Goal: Find contact information: Find contact information

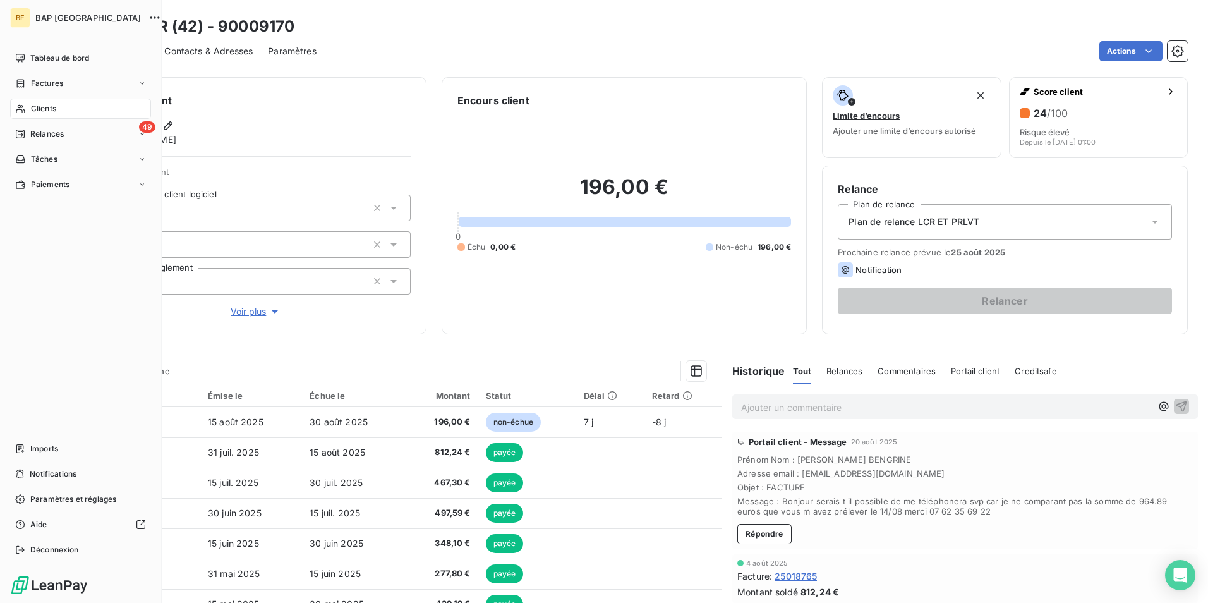
click at [40, 101] on div "Clients" at bounding box center [80, 109] width 141 height 20
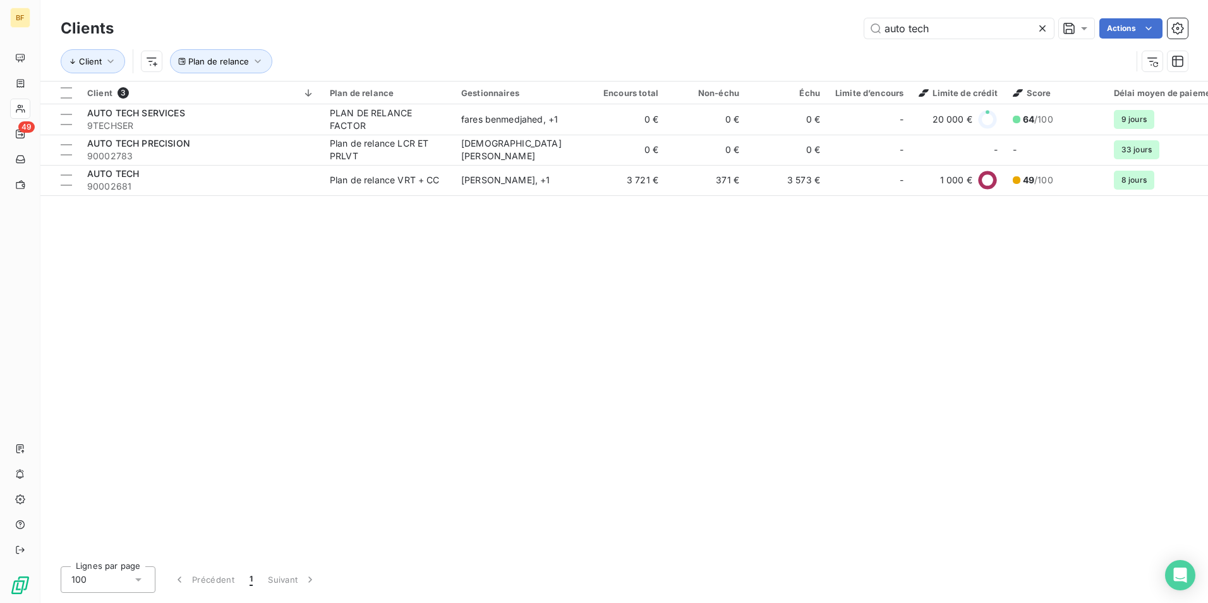
drag, startPoint x: 932, startPoint y: 31, endPoint x: 845, endPoint y: 30, distance: 87.2
click at [845, 30] on div "auto tech Actions" at bounding box center [658, 28] width 1059 height 20
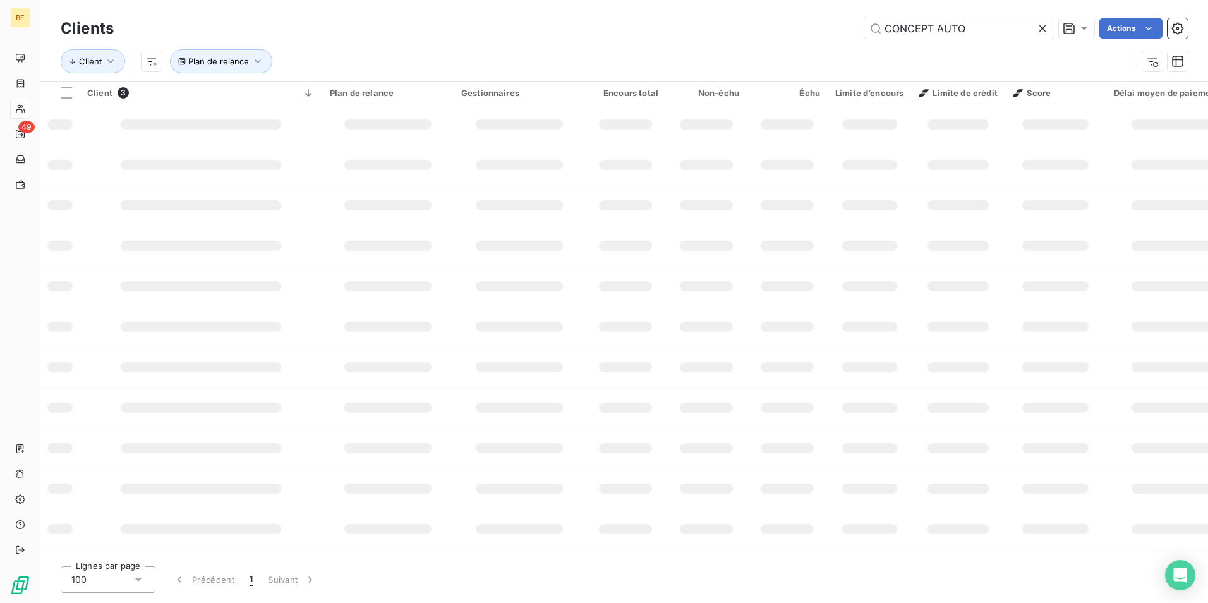
type input "CONCEPT AUTO"
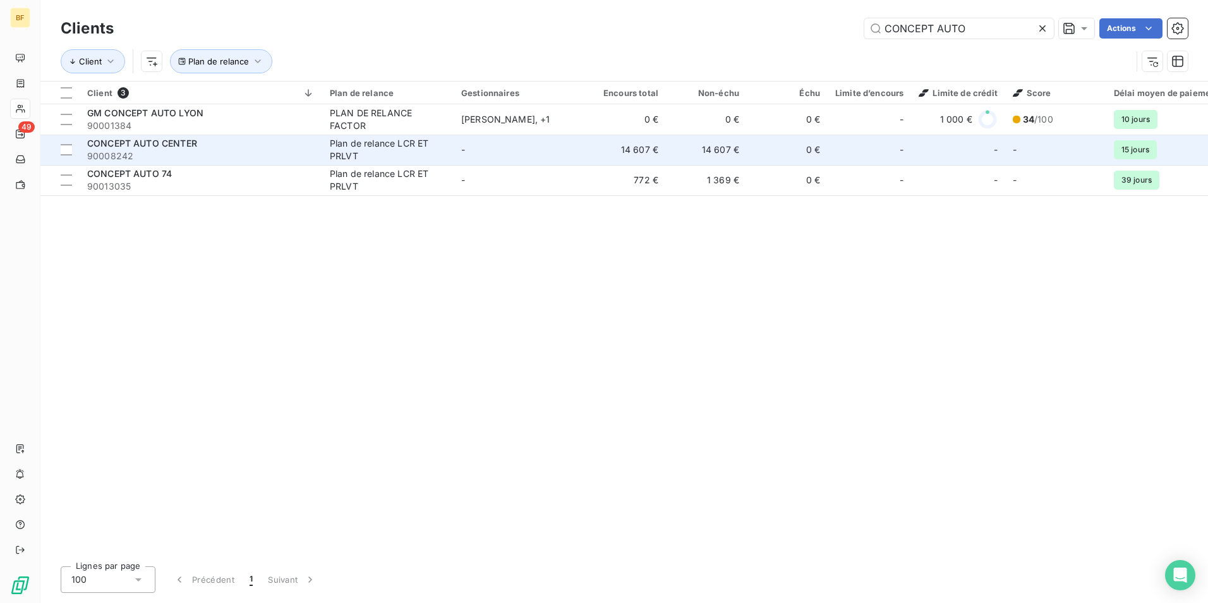
click at [193, 150] on span "90008242" at bounding box center [200, 156] width 227 height 13
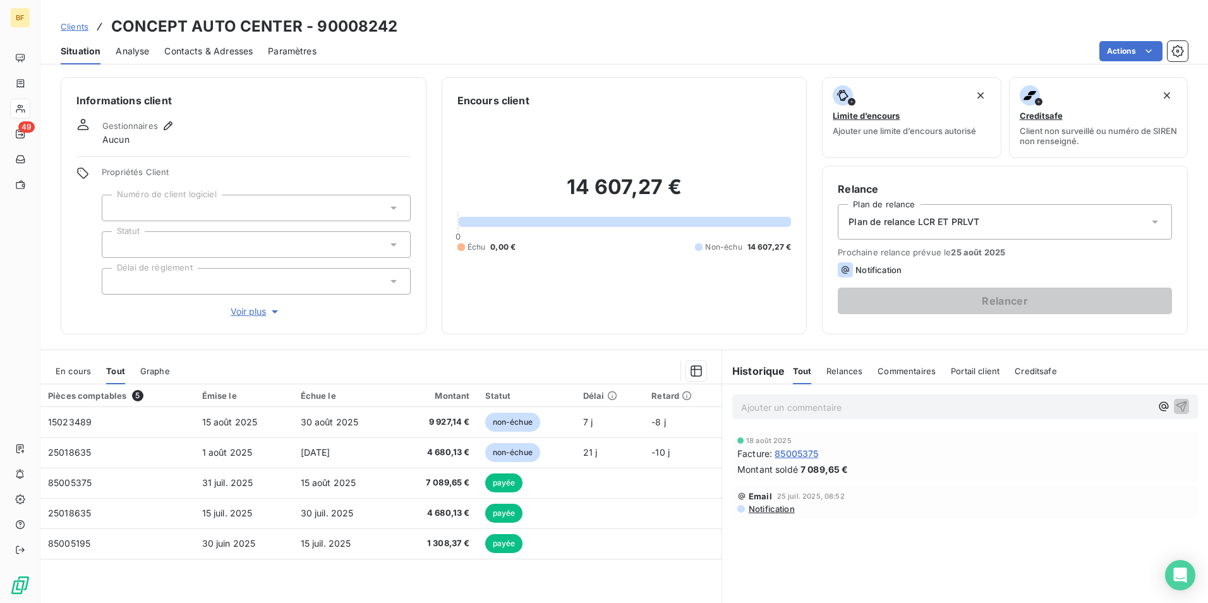
click at [225, 57] on div "Contacts & Adresses" at bounding box center [208, 51] width 88 height 27
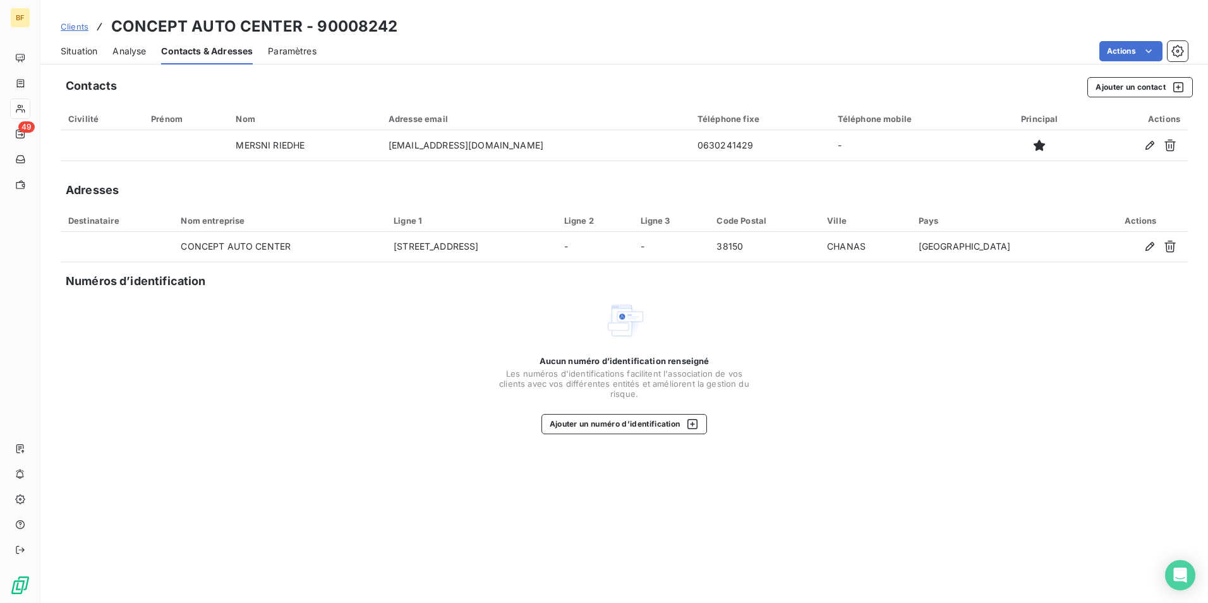
click at [397, 440] on div "Contacts Ajouter un contact Civilité Prénom Nom Adresse email Téléphone fixe Té…" at bounding box center [623, 335] width 1167 height 533
click at [83, 53] on span "Situation" at bounding box center [79, 51] width 37 height 13
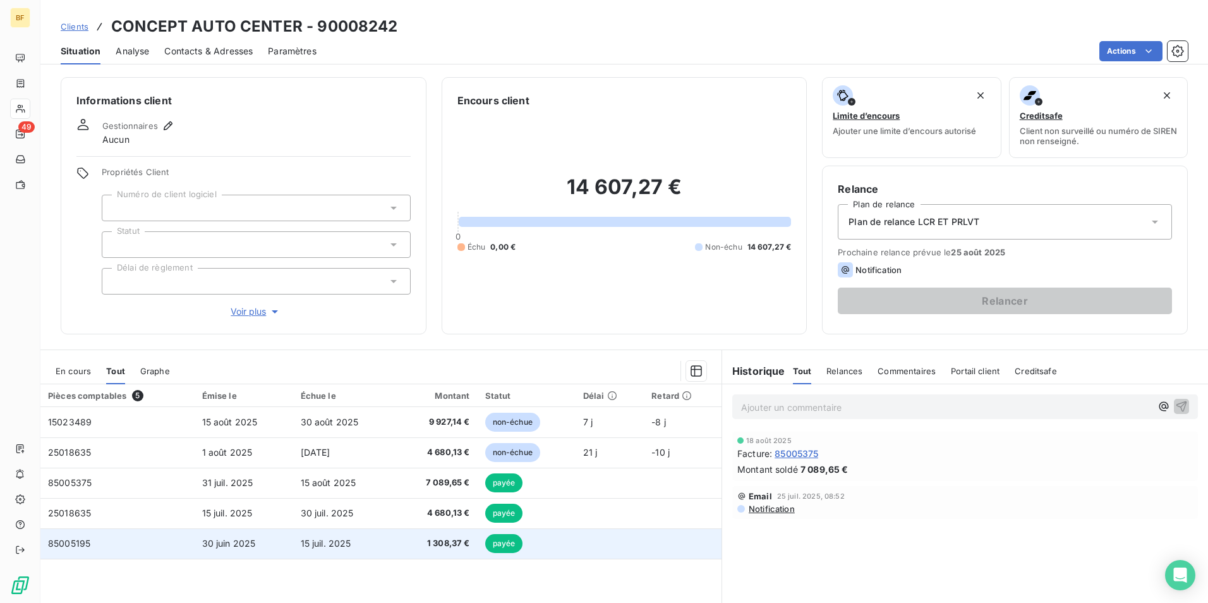
click at [448, 542] on span "1 308,37 €" at bounding box center [435, 543] width 67 height 13
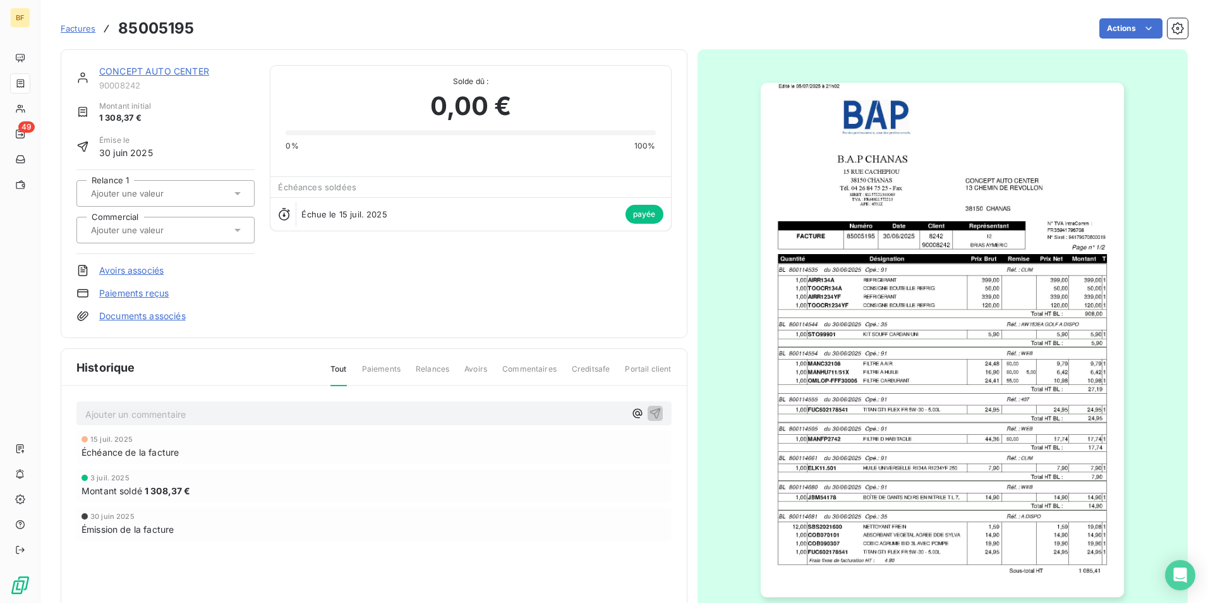
click at [944, 288] on img "button" at bounding box center [942, 340] width 363 height 514
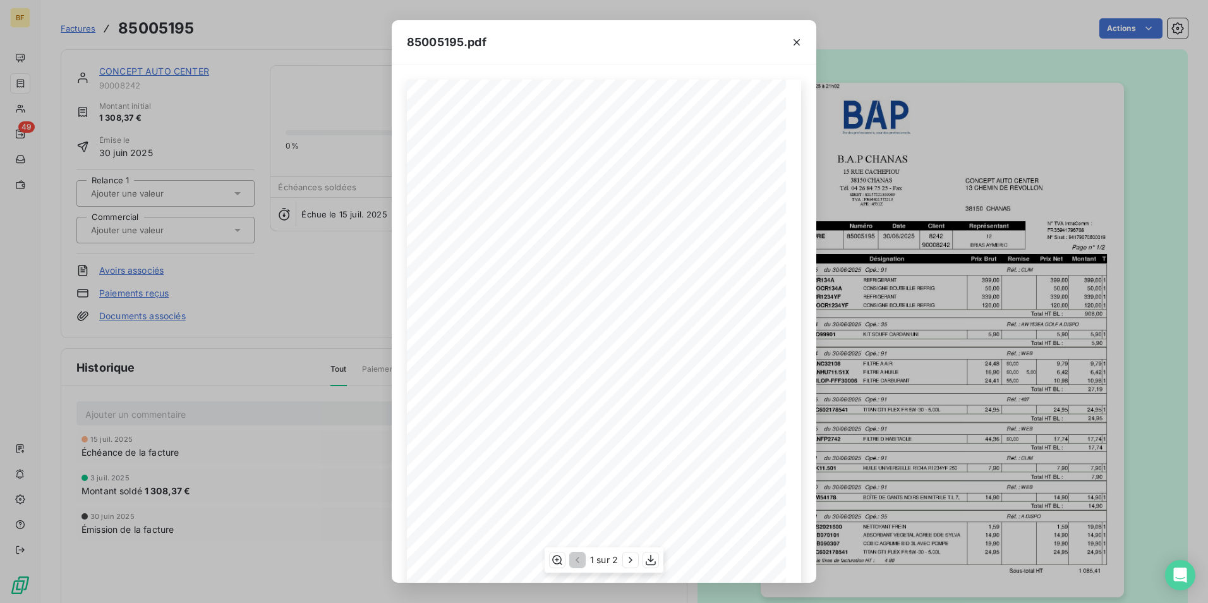
scroll to position [48, 0]
click at [649, 558] on icon "button" at bounding box center [650, 559] width 13 height 13
click at [791, 39] on icon "button" at bounding box center [796, 42] width 13 height 13
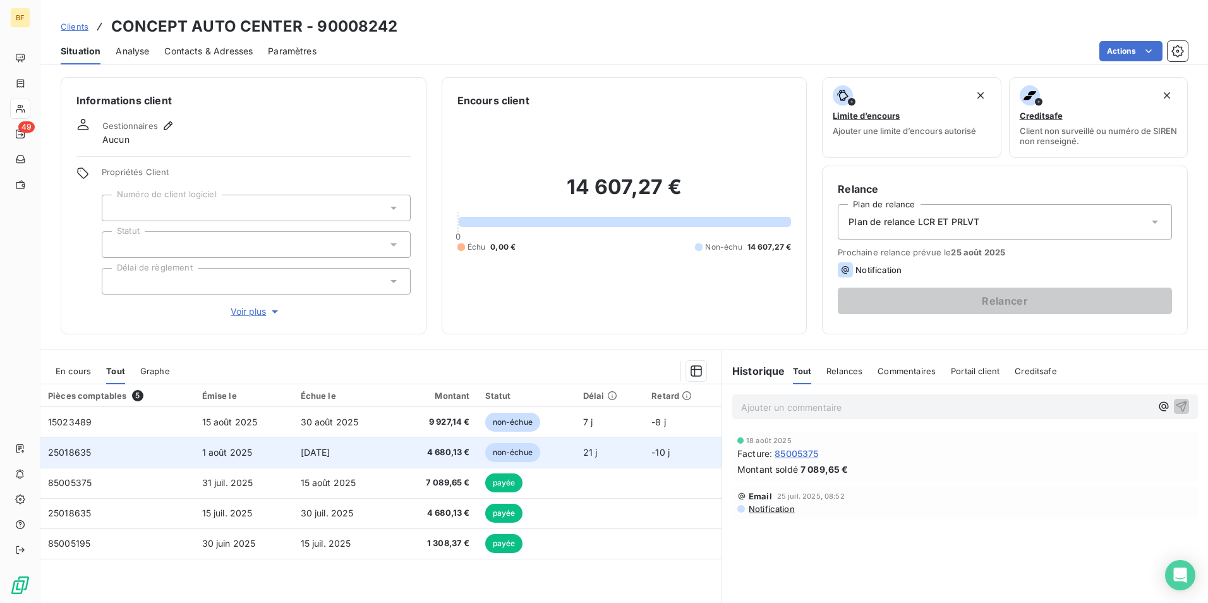
click at [409, 455] on span "4 680,13 €" at bounding box center [435, 452] width 67 height 13
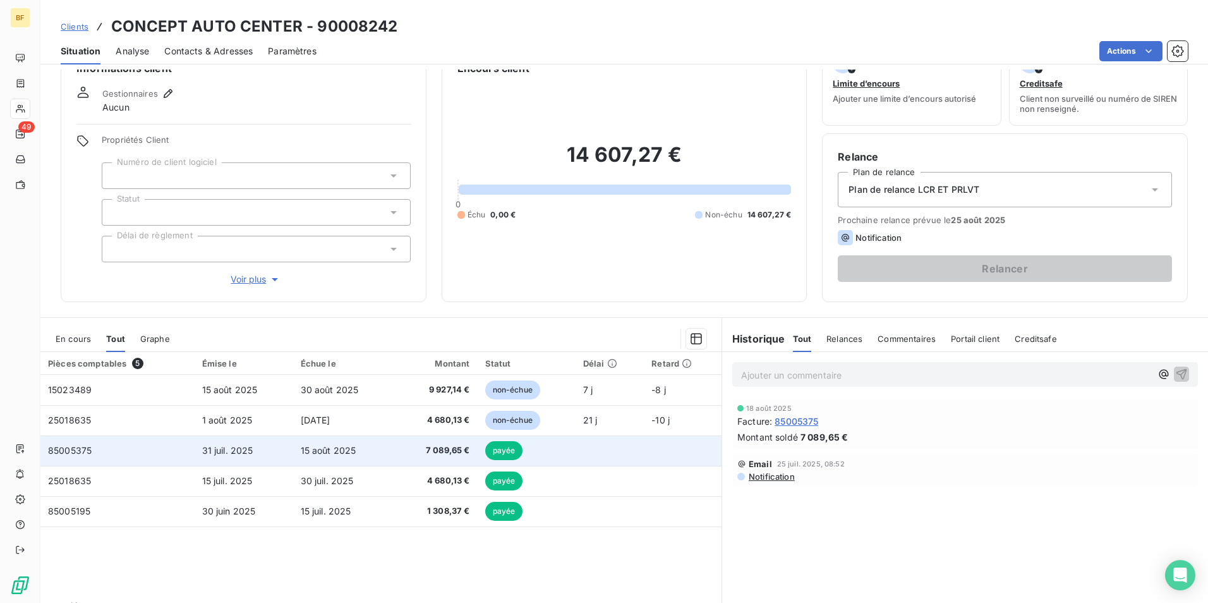
scroll to position [63, 0]
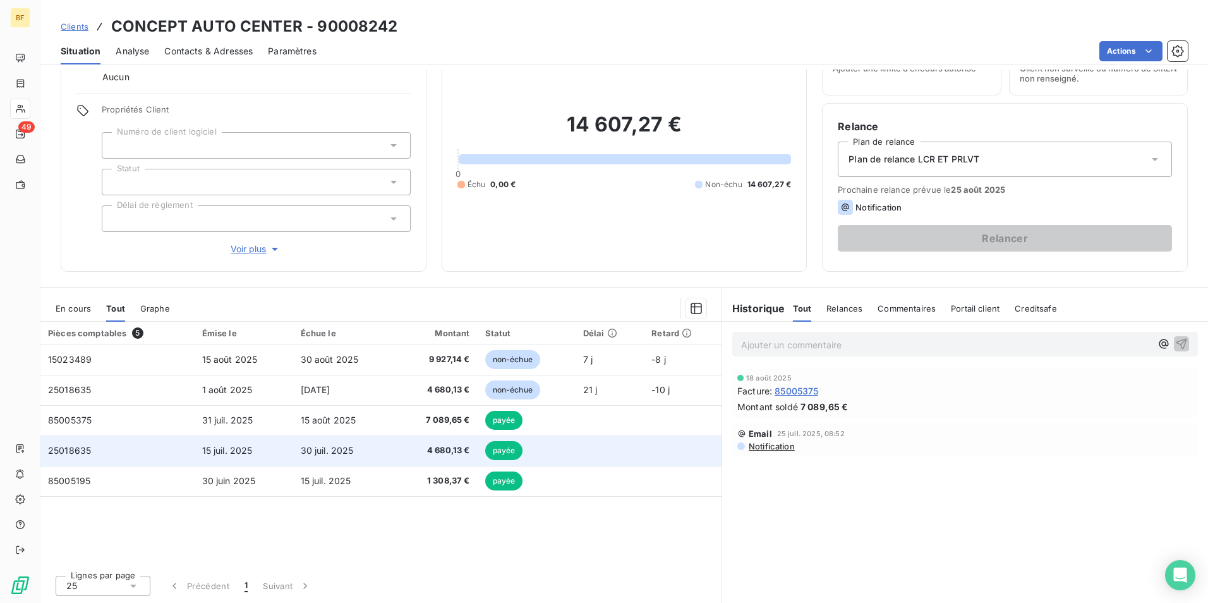
click at [431, 454] on span "4 680,13 €" at bounding box center [435, 450] width 67 height 13
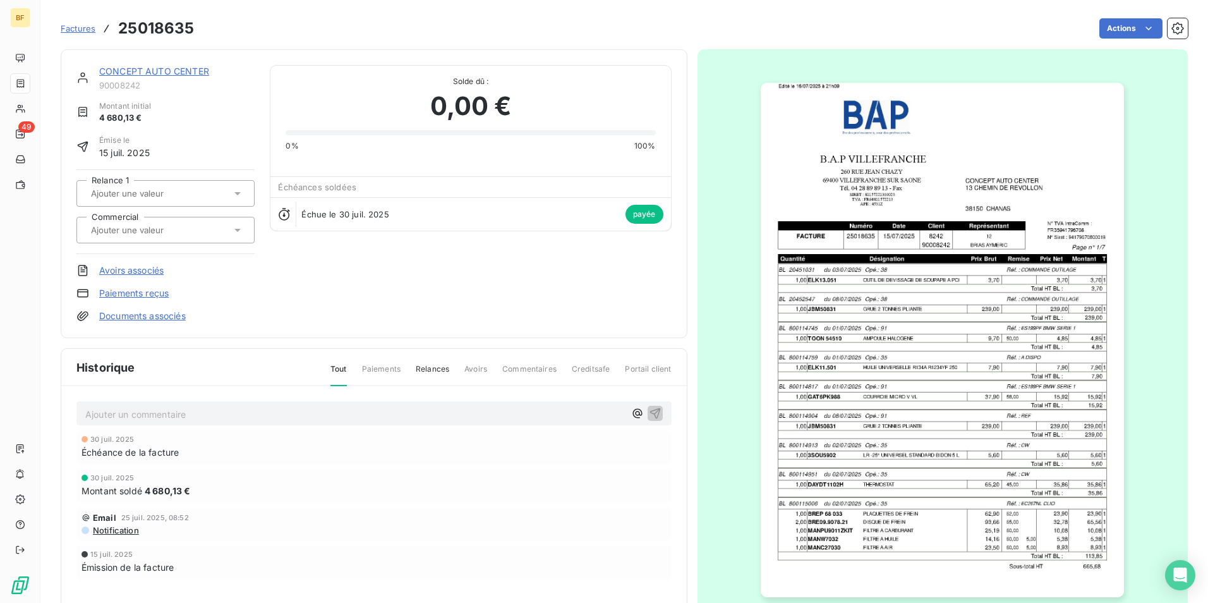
click at [867, 325] on img "button" at bounding box center [942, 340] width 363 height 514
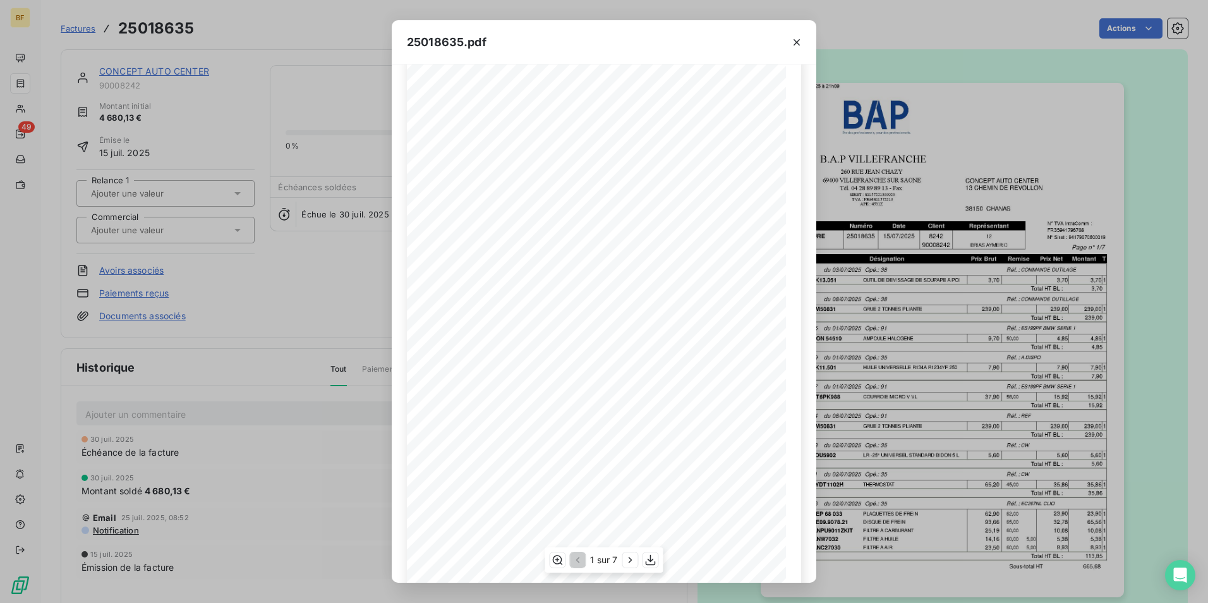
scroll to position [48, 0]
click at [643, 554] on button "button" at bounding box center [650, 559] width 15 height 15
click at [640, 14] on div "25018635.pdf B.A.P VILLEFRANCHE CONCEPT AUTO CENTER [STREET_ADDRESS][GEOGRAPHIC…" at bounding box center [604, 301] width 1208 height 603
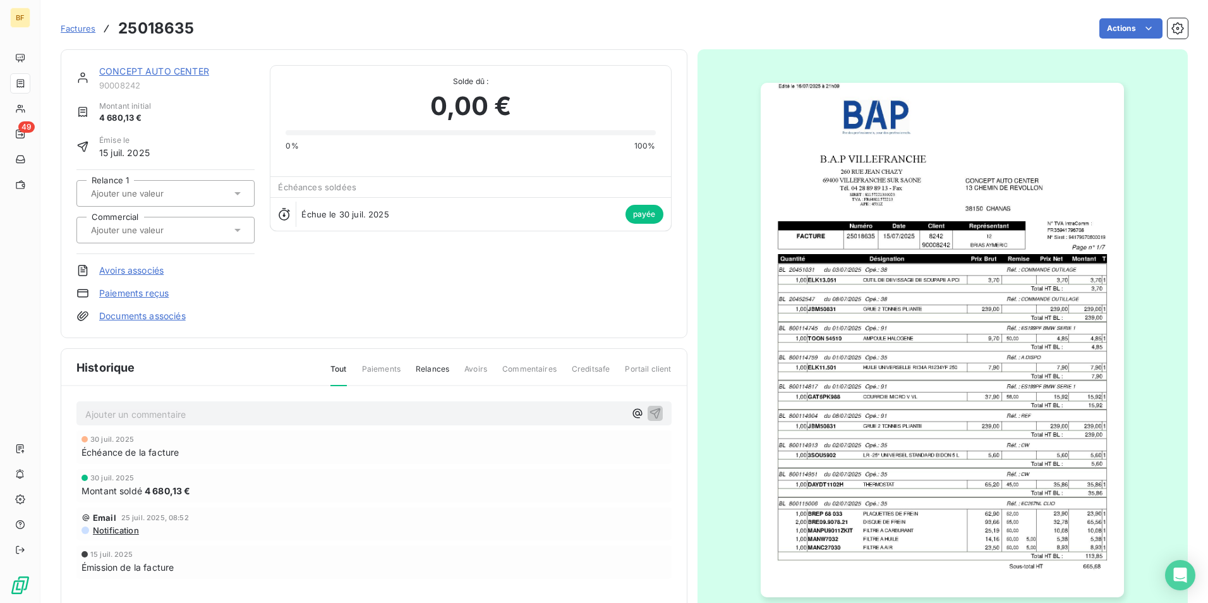
drag, startPoint x: 948, startPoint y: 13, endPoint x: 955, endPoint y: 3, distance: 12.6
click at [955, 3] on div "Factures 25018635 Actions" at bounding box center [624, 21] width 1127 height 42
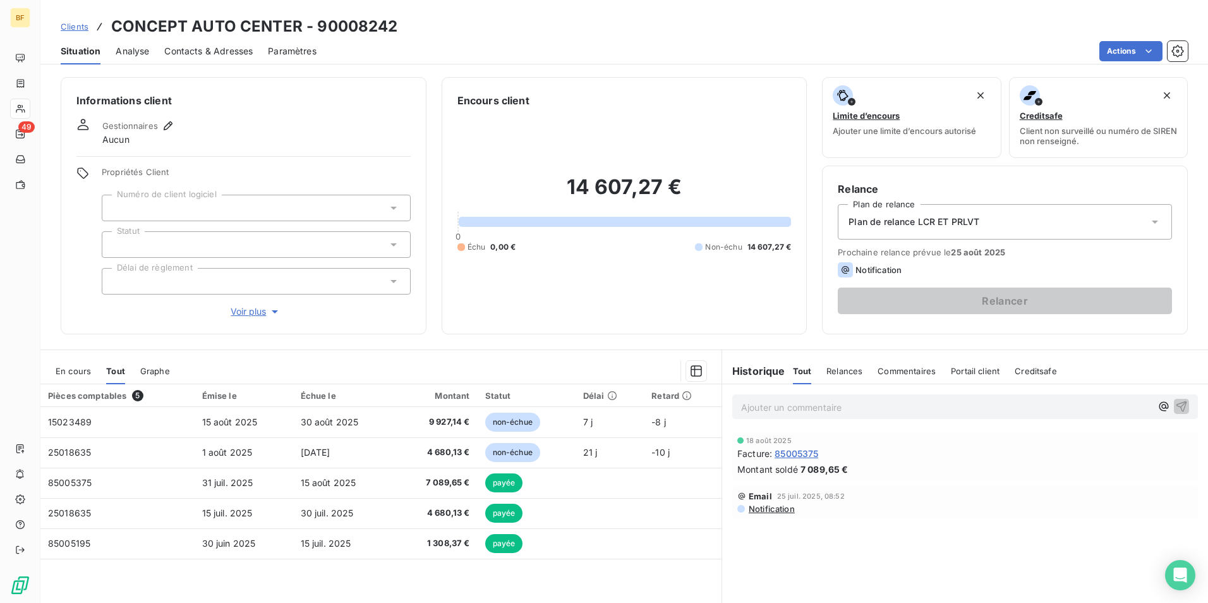
click at [210, 56] on span "Contacts & Adresses" at bounding box center [208, 51] width 88 height 13
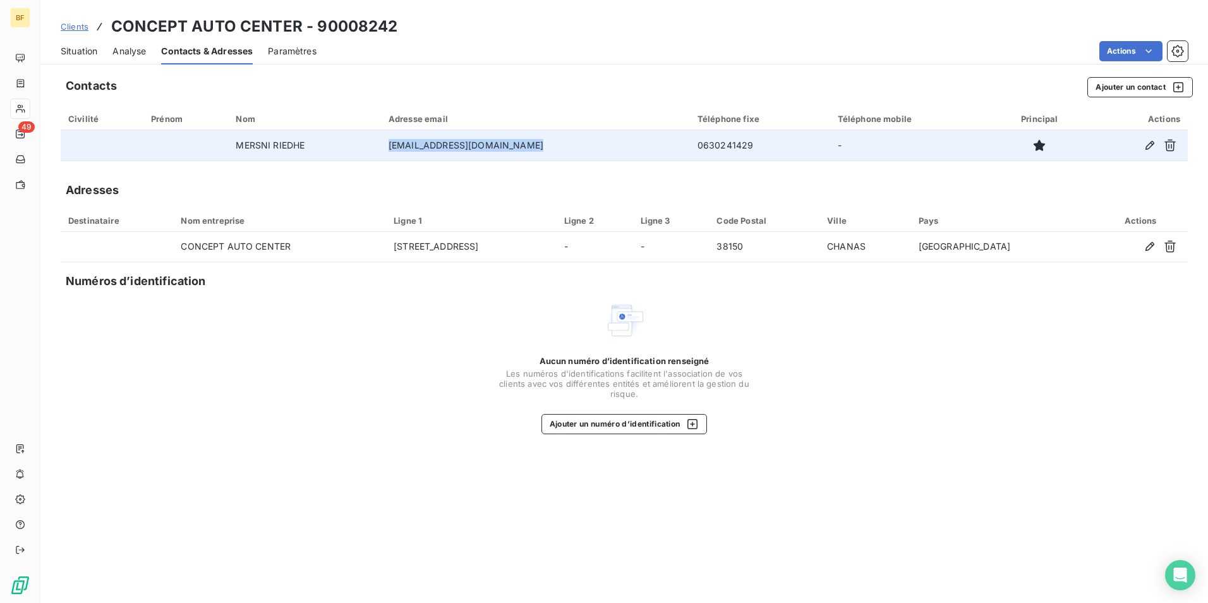
drag, startPoint x: 561, startPoint y: 145, endPoint x: 397, endPoint y: 147, distance: 164.3
click at [397, 147] on td "[EMAIL_ADDRESS][DOMAIN_NAME]" at bounding box center [535, 145] width 309 height 30
copy td "[EMAIL_ADDRESS][DOMAIN_NAME]"
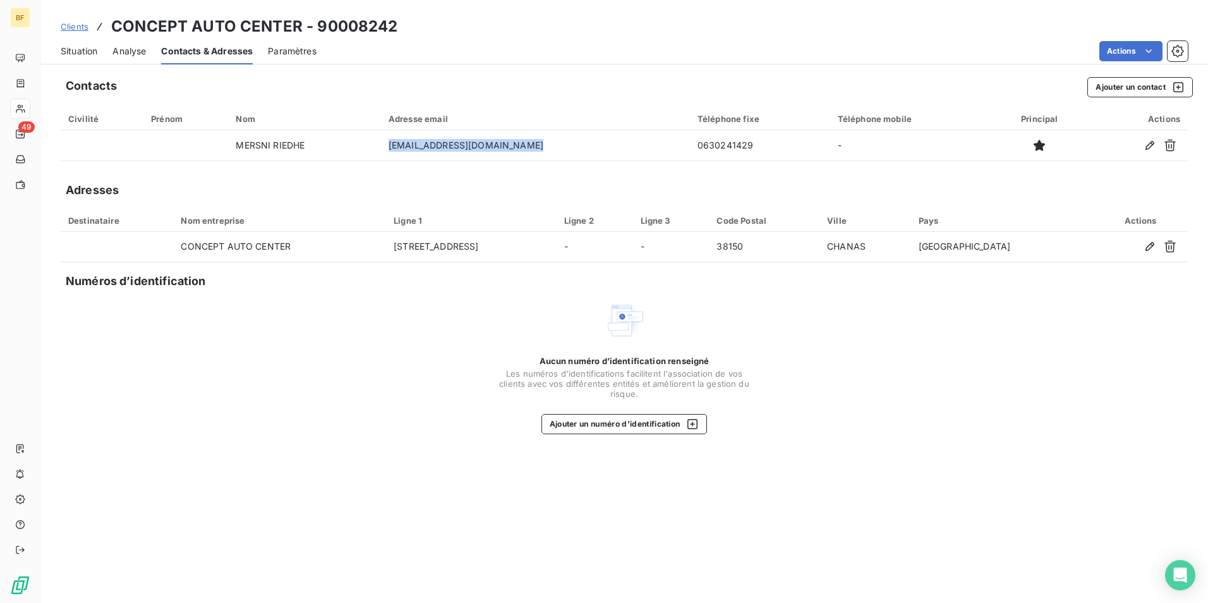
click at [79, 56] on span "Situation" at bounding box center [79, 51] width 37 height 13
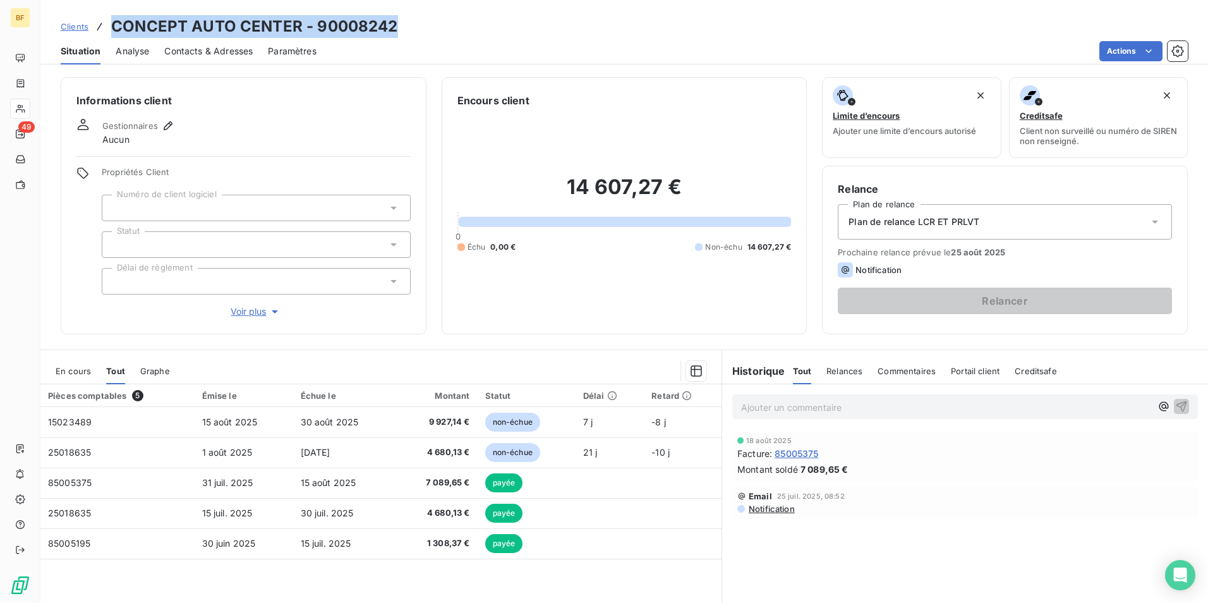
drag, startPoint x: 434, startPoint y: 25, endPoint x: 115, endPoint y: 22, distance: 319.0
click at [115, 22] on div "Clients CONCEPT AUTO CENTER - 90008242" at bounding box center [623, 26] width 1167 height 23
copy h3 "CONCEPT AUTO CENTER - 90008242"
